Goal: Task Accomplishment & Management: Manage account settings

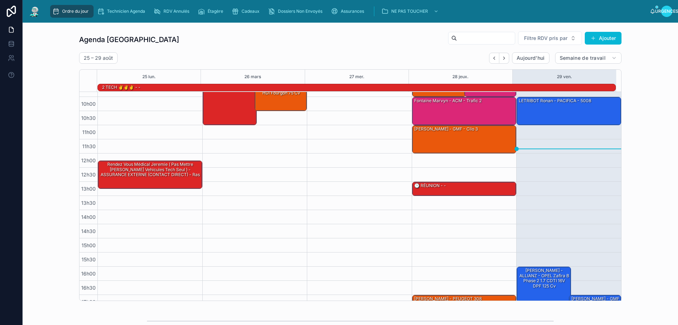
scroll to position [46, 0]
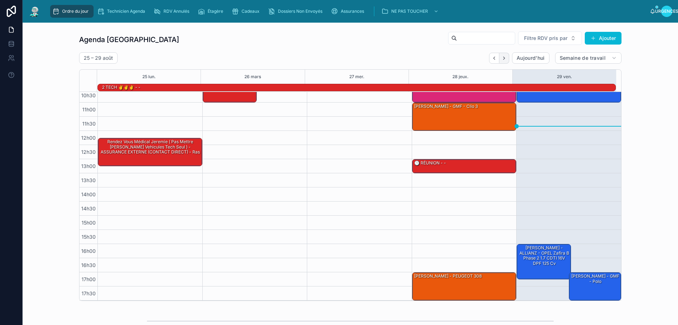
click at [502, 57] on icon "Suivant" at bounding box center [504, 57] width 5 height 5
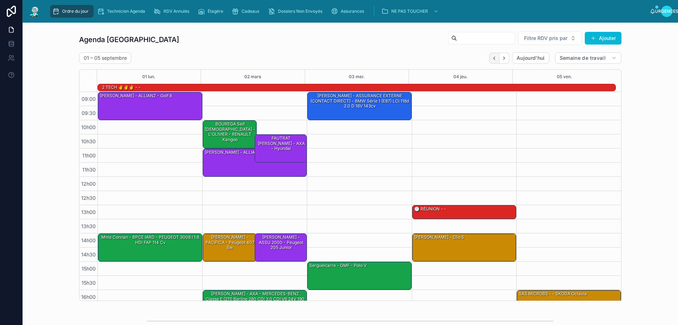
click at [493, 57] on icon "Dos" at bounding box center [494, 57] width 5 height 5
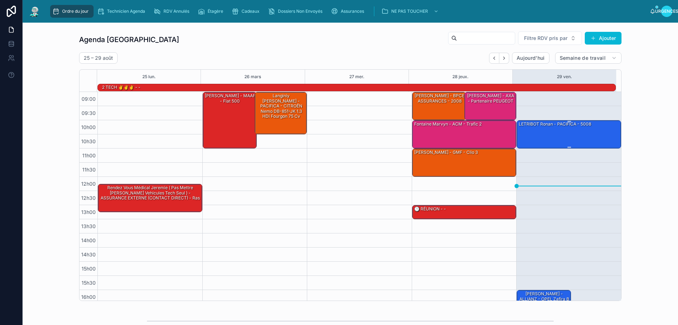
click at [549, 129] on div "LETRIBOT Ronan - PACIFICA - 5008" at bounding box center [569, 133] width 102 height 27
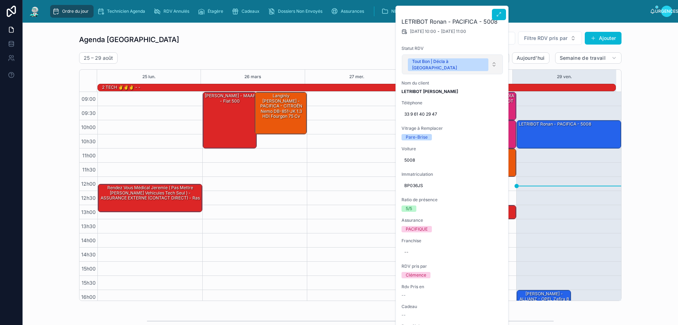
click at [476, 62] on button "Tout Bon | Décla à [GEOGRAPHIC_DATA]" at bounding box center [452, 64] width 101 height 20
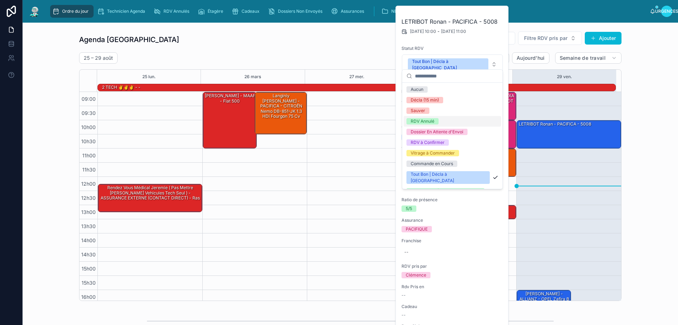
click at [428, 121] on font "RDV Annulé" at bounding box center [423, 120] width 24 height 5
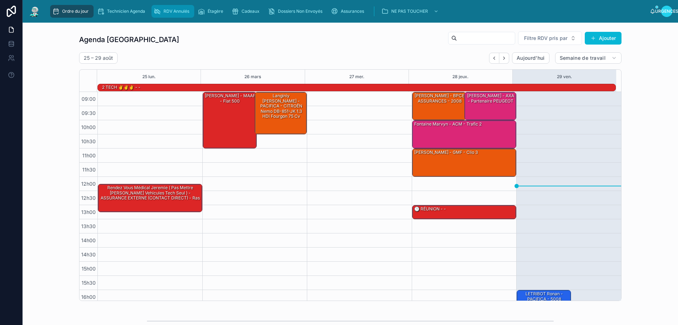
click at [172, 9] on font "RDV Annulés" at bounding box center [177, 10] width 26 height 5
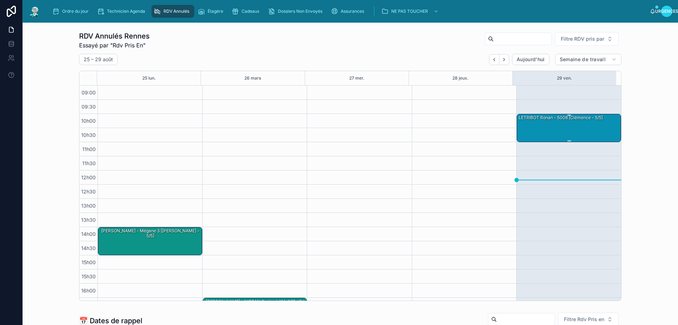
click at [560, 131] on div "LETRIBOT Ronan - 5008 [Clémence - 5/5]" at bounding box center [569, 127] width 102 height 27
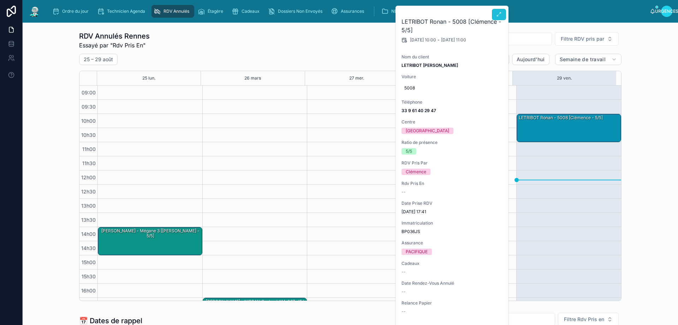
click at [501, 11] on button at bounding box center [499, 14] width 14 height 11
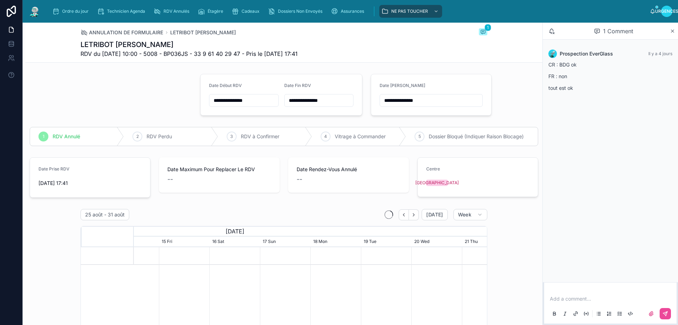
scroll to position [0, 530]
click at [583, 300] on p at bounding box center [612, 298] width 124 height 7
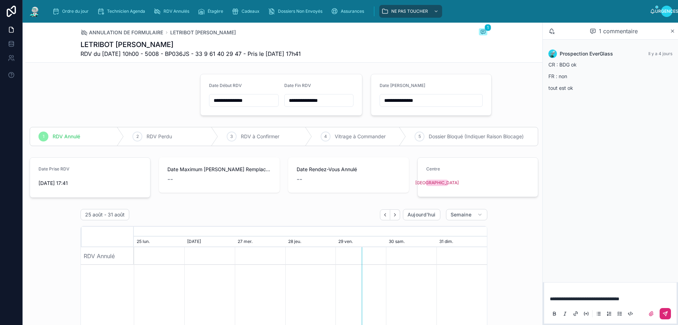
click at [666, 308] on button at bounding box center [665, 313] width 11 height 11
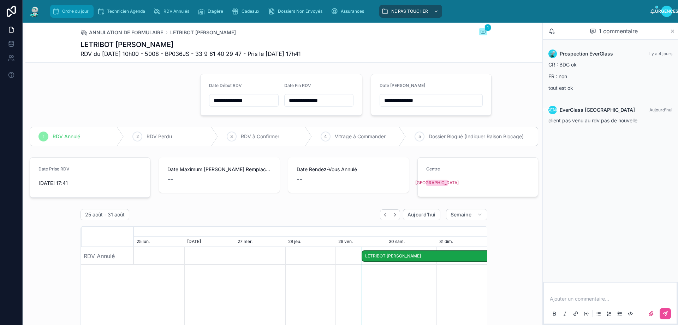
click at [73, 9] on font "Ordre du jour" at bounding box center [75, 10] width 27 height 5
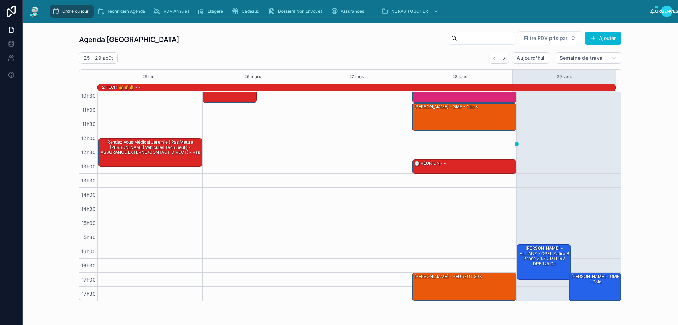
scroll to position [46, 0]
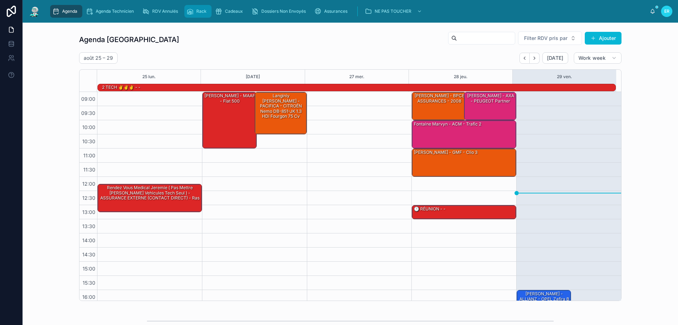
click at [199, 7] on div "Rack" at bounding box center [198, 11] width 23 height 11
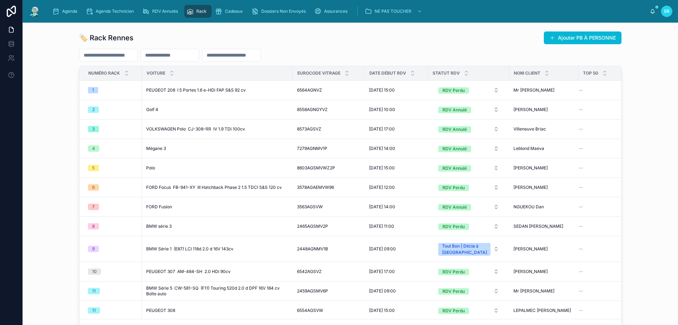
click at [413, 70] on div "Date Début RDV" at bounding box center [396, 72] width 63 height 13
click at [464, 71] on icon at bounding box center [466, 71] width 5 height 5
